Goal: Transaction & Acquisition: Purchase product/service

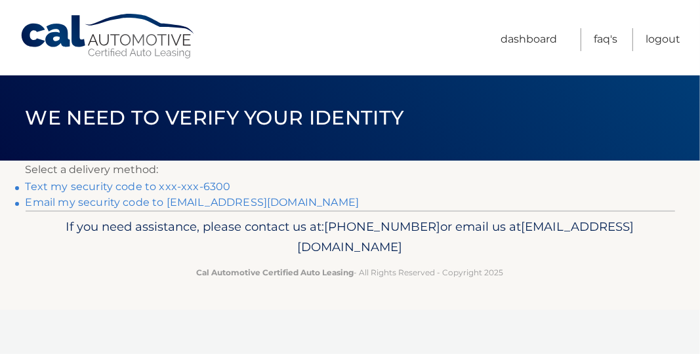
click at [144, 193] on link "Text my security code to xxx-xxx-6300" at bounding box center [128, 186] width 205 height 12
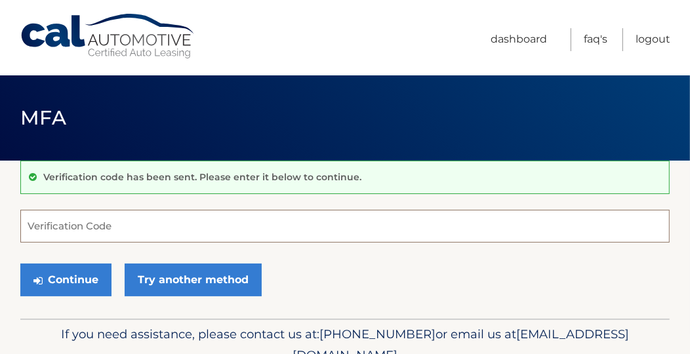
click at [157, 235] on input "Verification Code" at bounding box center [344, 226] width 649 height 33
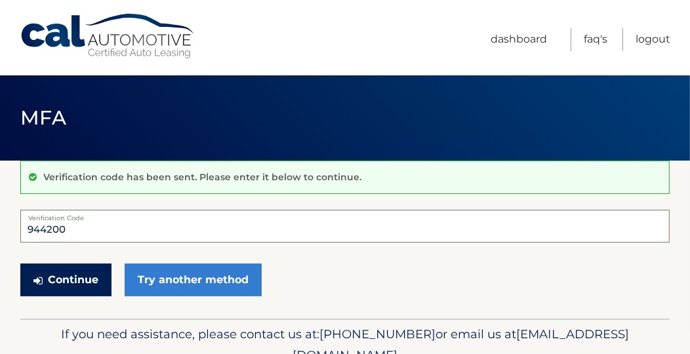
type input "944200"
click at [100, 296] on button "Continue" at bounding box center [65, 280] width 91 height 33
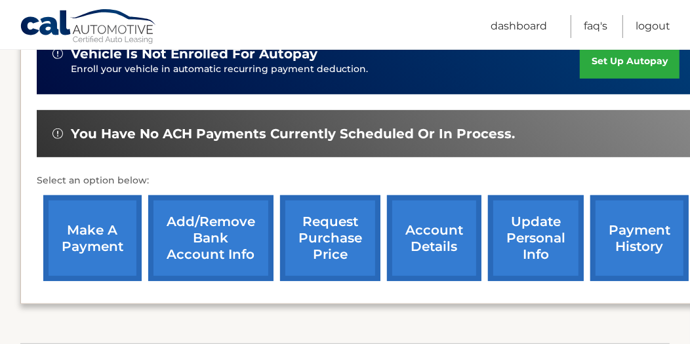
scroll to position [371, 0]
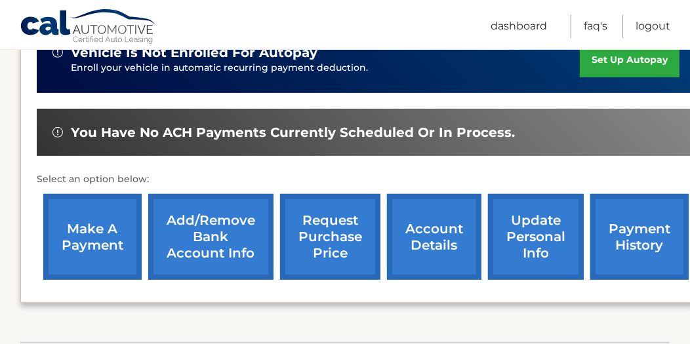
click at [88, 256] on link "make a payment" at bounding box center [92, 237] width 98 height 86
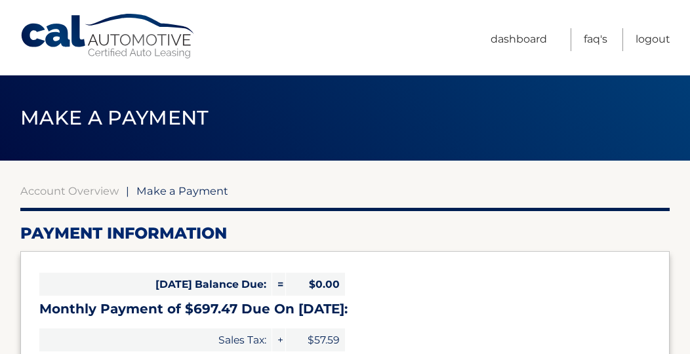
select select "MjI5ZWExYjEtOWViZS00M2YwLWFiMTUtNGFlY2U0MTAwMGNh"
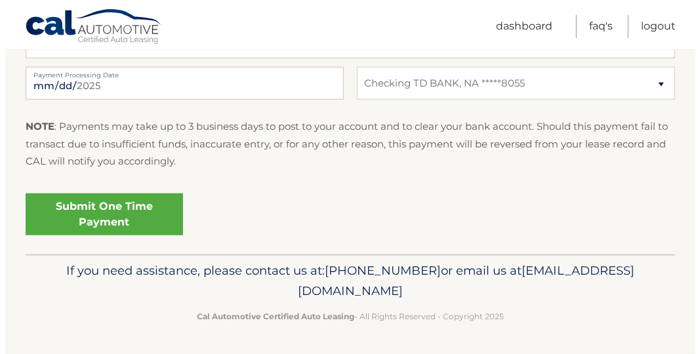
scroll to position [655, 0]
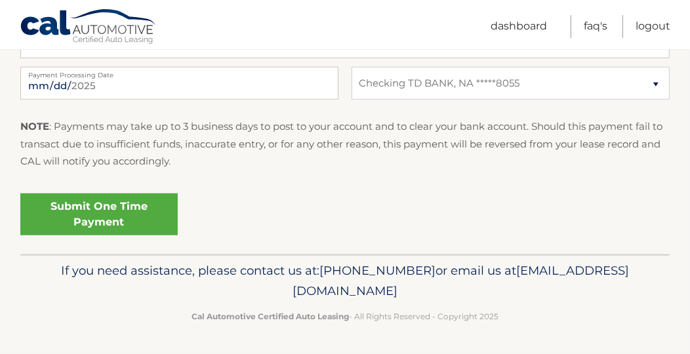
click at [178, 235] on link "Submit One Time Payment" at bounding box center [98, 214] width 157 height 42
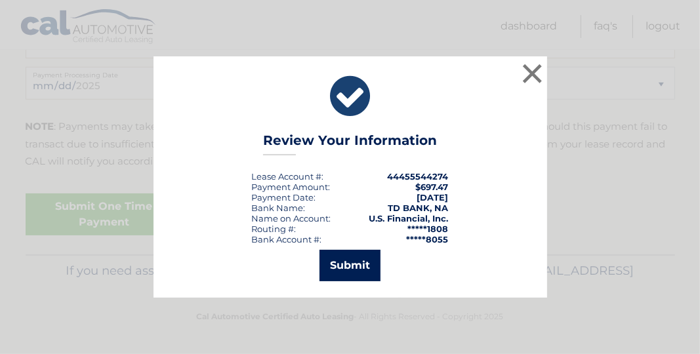
click at [364, 277] on button "Submit" at bounding box center [349, 265] width 61 height 31
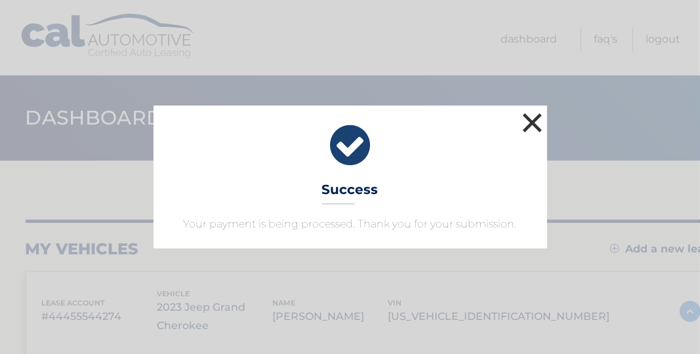
click at [532, 110] on button "×" at bounding box center [532, 123] width 26 height 26
